Goal: Information Seeking & Learning: Learn about a topic

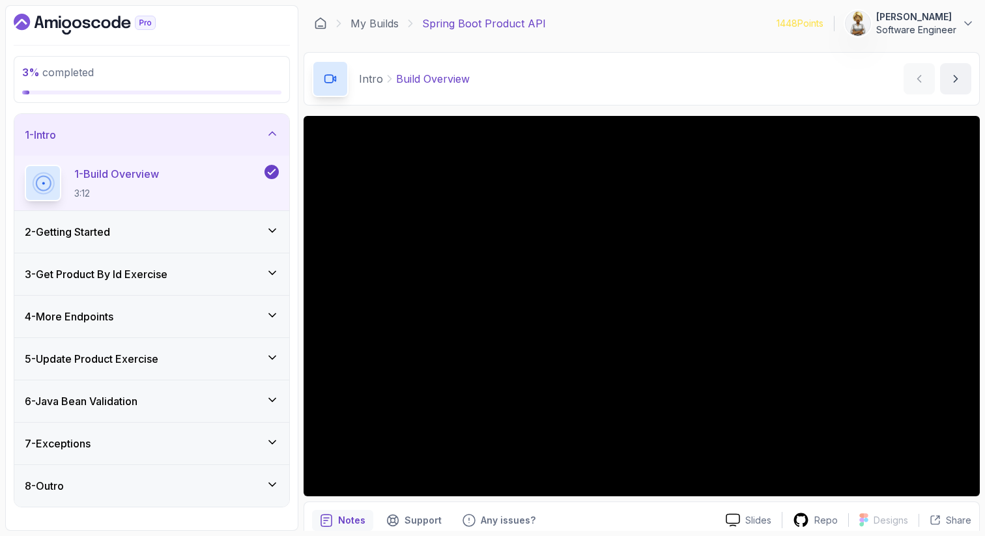
click at [261, 233] on div "2 - Getting Started" at bounding box center [152, 232] width 254 height 16
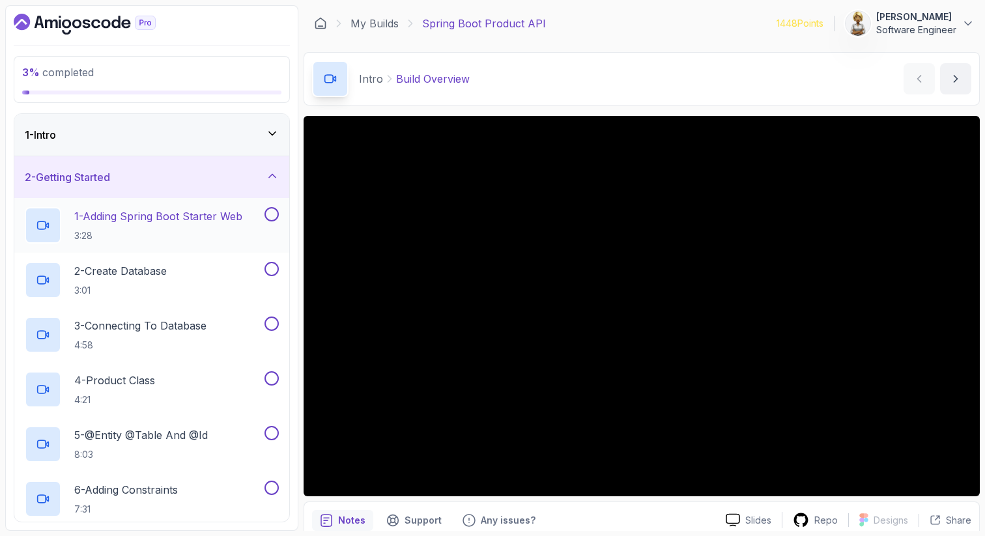
click at [198, 224] on p "1 - Adding Spring Boot Starter Web" at bounding box center [158, 217] width 168 height 16
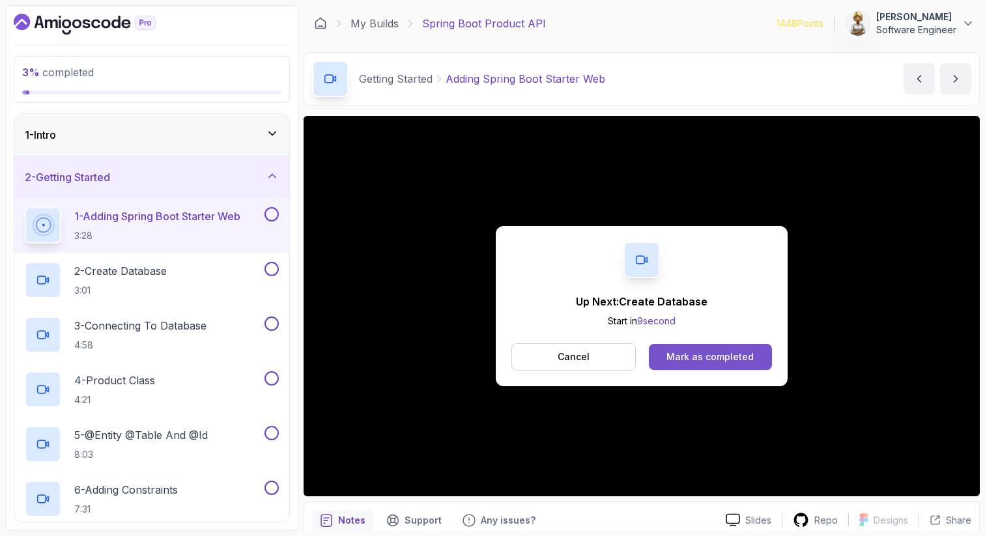
click at [701, 344] on button "Mark as completed" at bounding box center [710, 357] width 123 height 26
